Goal: Check status

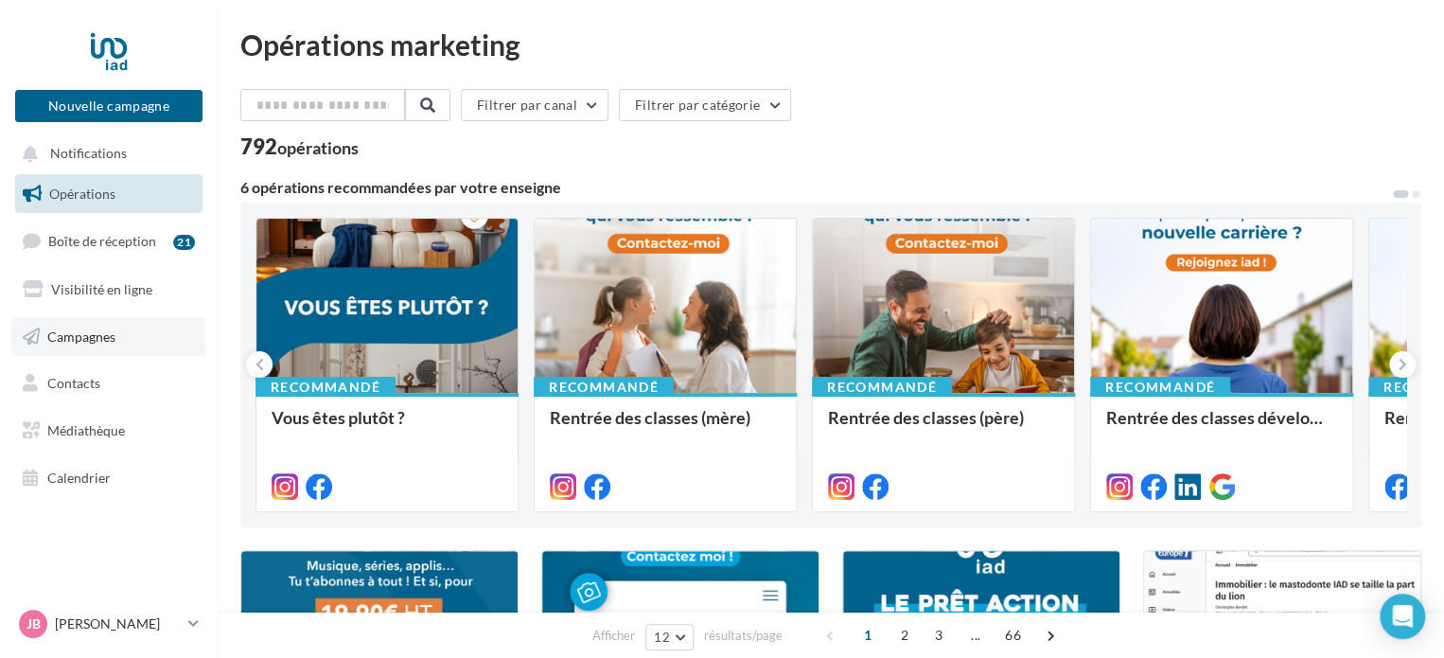
click at [93, 332] on span "Campagnes" at bounding box center [81, 335] width 68 height 16
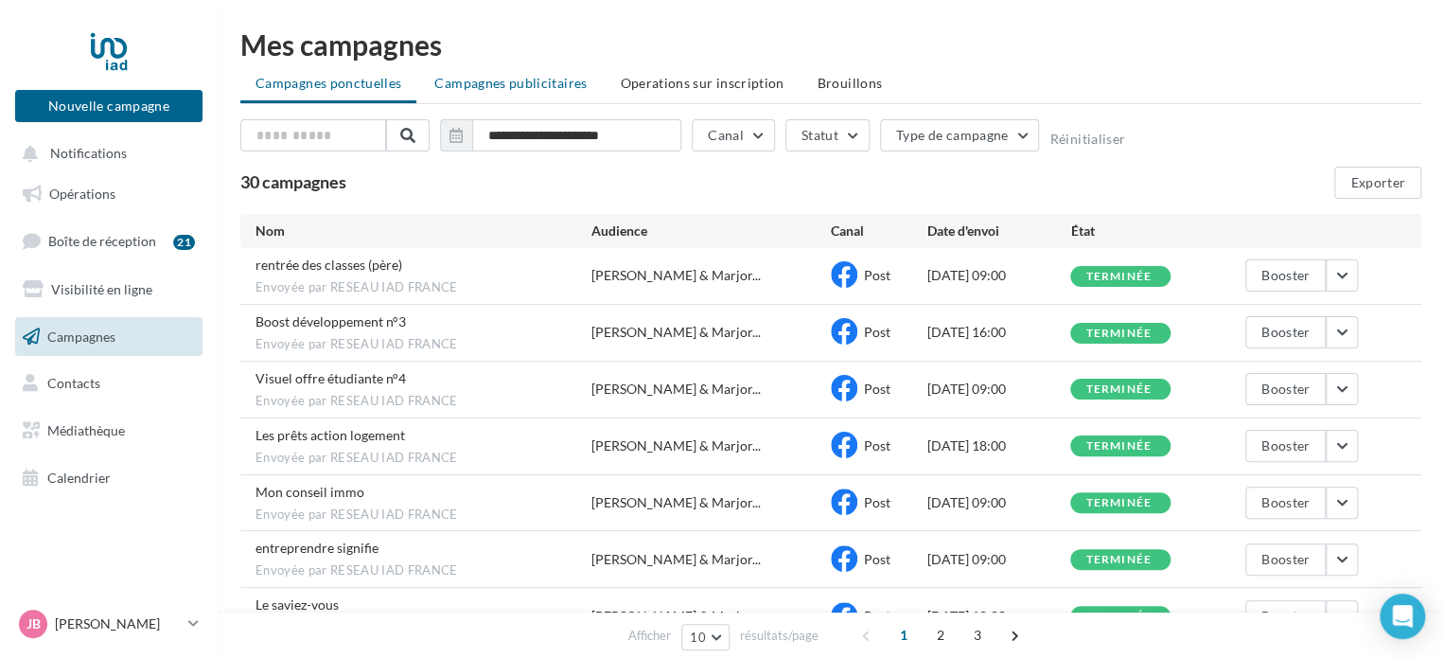
click at [537, 82] on span "Campagnes publicitaires" at bounding box center [510, 83] width 152 height 16
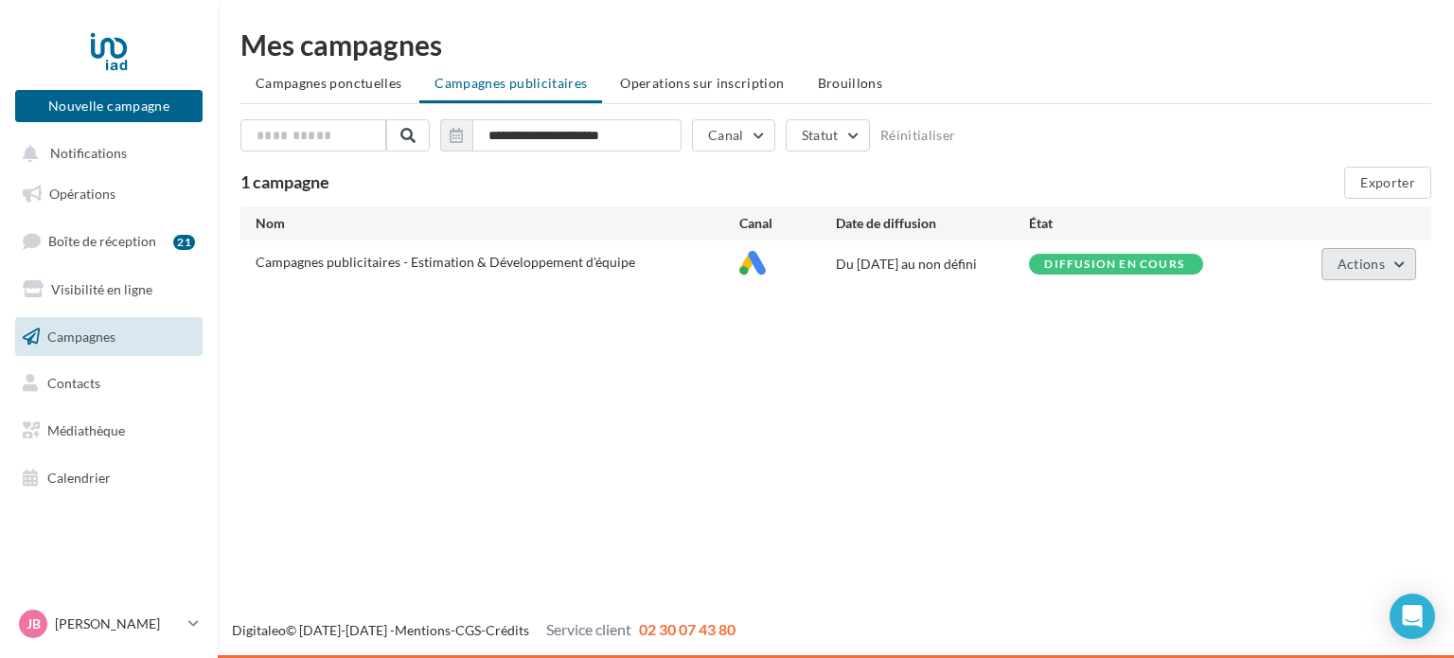
click at [1385, 260] on button "Actions" at bounding box center [1368, 264] width 95 height 32
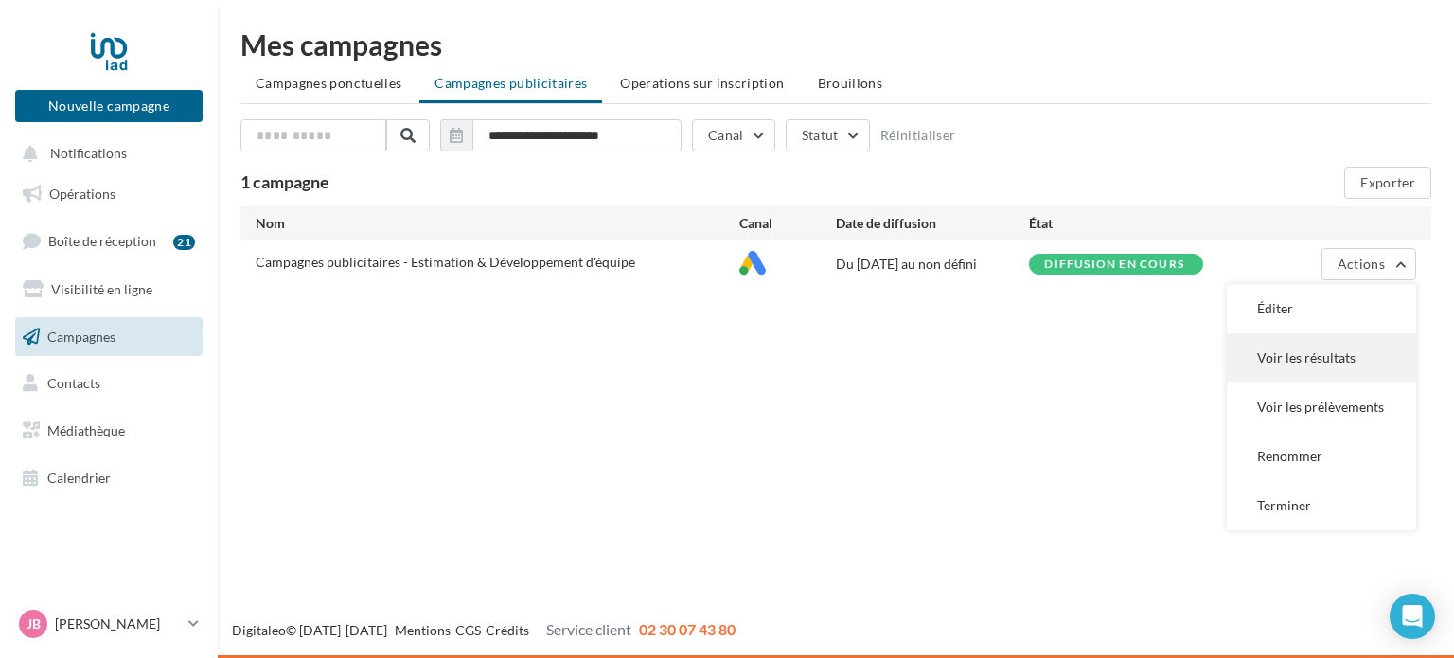
click at [1321, 359] on button "Voir les résultats" at bounding box center [1321, 357] width 189 height 49
